Goal: Task Accomplishment & Management: Manage account settings

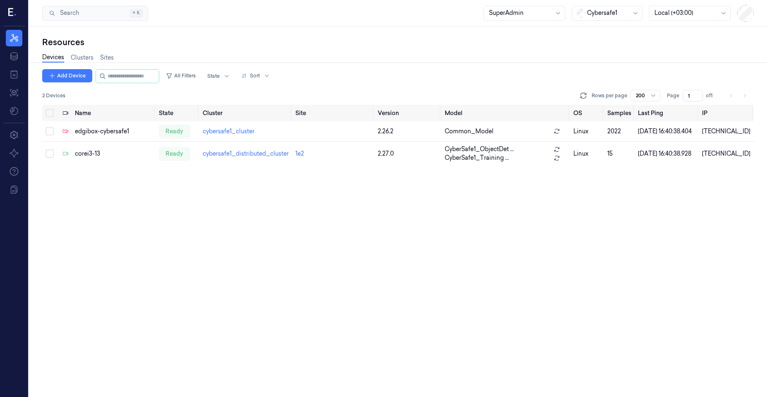
click at [597, 14] on div at bounding box center [607, 13] width 41 height 9
click at [15, 20] on div at bounding box center [14, 13] width 22 height 26
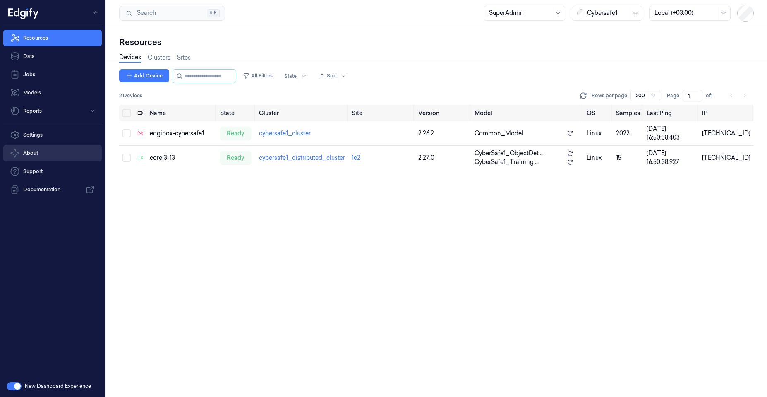
click at [39, 154] on button "About" at bounding box center [52, 153] width 98 height 17
click at [602, 7] on div "Cybersafe1" at bounding box center [607, 13] width 41 height 14
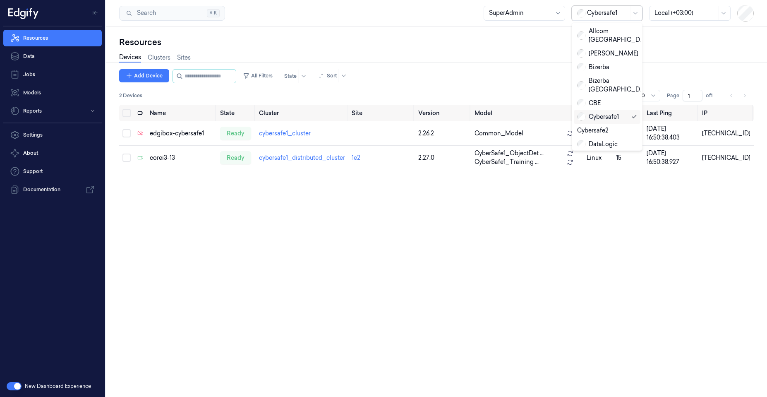
click at [598, 12] on div at bounding box center [607, 13] width 41 height 9
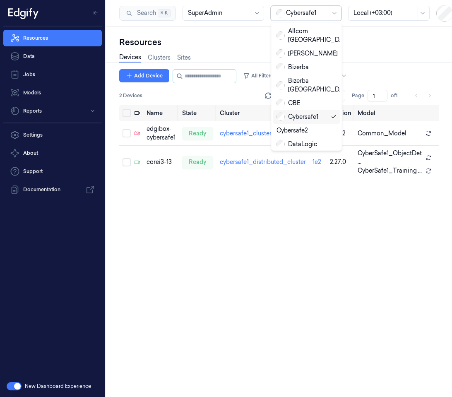
click at [305, 20] on div "Cybersafe1" at bounding box center [306, 13] width 71 height 15
drag, startPoint x: 160, startPoint y: 186, endPoint x: 160, endPoint y: 261, distance: 74.5
click at [162, 194] on div "Name State Cluster Site Version Model OS Samples Last Ping IP edgibox-cybersafe…" at bounding box center [278, 251] width 319 height 292
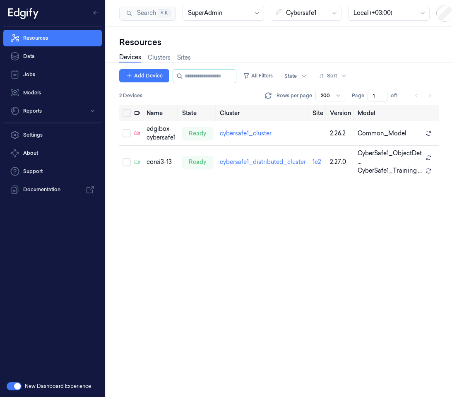
click at [17, 388] on button "button" at bounding box center [14, 386] width 15 height 8
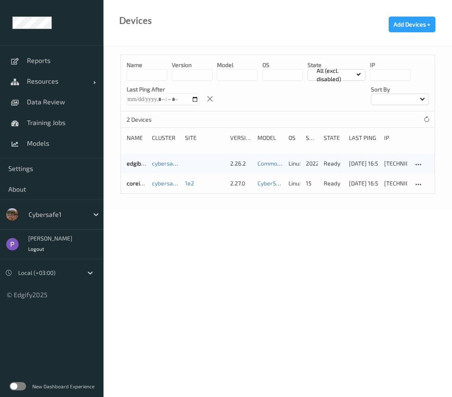
click at [50, 203] on div "Cybersafe1" at bounding box center [51, 214] width 103 height 30
click at [49, 211] on div at bounding box center [57, 214] width 56 height 10
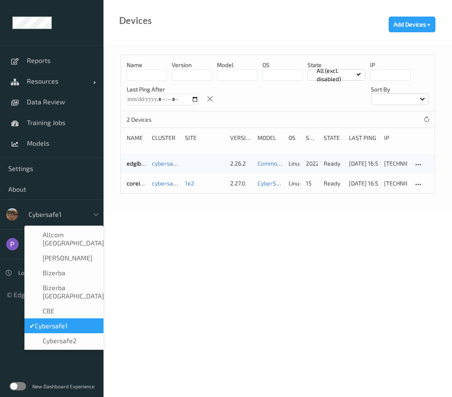
click at [49, 211] on div at bounding box center [57, 214] width 56 height 10
